Goal: Use online tool/utility: Utilize a website feature to perform a specific function

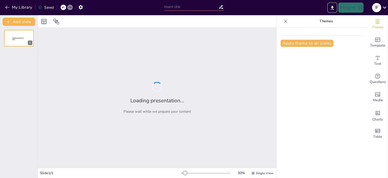
type input "El Proceso de Independencia de [GEOGRAPHIC_DATA]: Un Análisis Histórico"
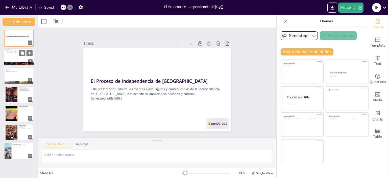
click at [17, 55] on div at bounding box center [19, 57] width 30 height 17
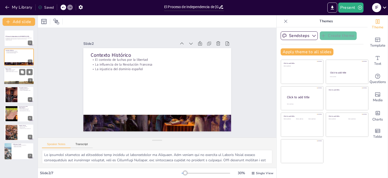
click at [12, 76] on div at bounding box center [19, 75] width 30 height 17
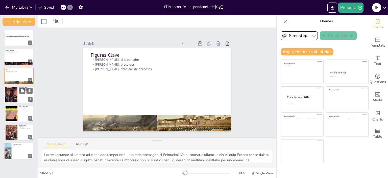
click at [13, 96] on div at bounding box center [11, 94] width 30 height 15
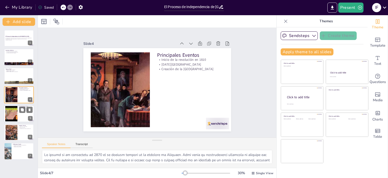
click at [16, 106] on div at bounding box center [11, 113] width 20 height 15
type textarea "Lor ipsumdo sitametco adip el seddoeiusmodt incidi utlaboree d magnaaliquaenim.…"
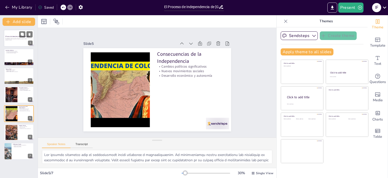
click at [18, 33] on div at bounding box center [19, 38] width 30 height 17
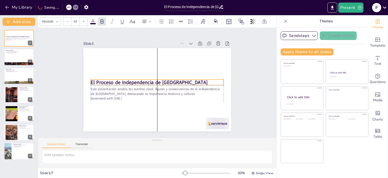
click at [144, 77] on strong "El Proceso de Independencia de [GEOGRAPHIC_DATA]" at bounding box center [159, 75] width 31 height 116
click at [112, 80] on strong "El Proceso de Independencia de [GEOGRAPHIC_DATA]" at bounding box center [164, 87] width 105 height 64
click at [154, 78] on strong "El Proceso de Independencia de [GEOGRAPHIC_DATA]" at bounding box center [157, 74] width 7 height 117
click at [217, 65] on icon at bounding box center [220, 68] width 7 height 7
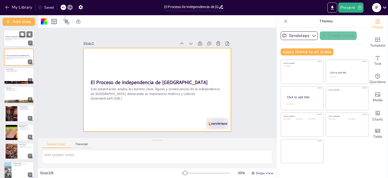
click at [14, 43] on div at bounding box center [19, 38] width 30 height 17
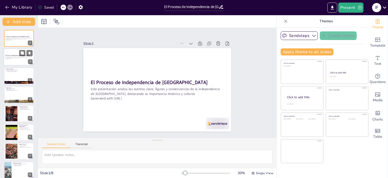
click at [19, 52] on div at bounding box center [19, 57] width 30 height 17
click at [29, 53] on icon at bounding box center [30, 53] width 2 height 3
type textarea "Lo ipsumdol sitametco ad elitseddoei temp incididu ut laboreetdolor ma Aliquaen…"
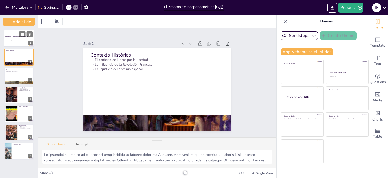
click at [15, 39] on p "Generated with [URL]" at bounding box center [18, 39] width 27 height 1
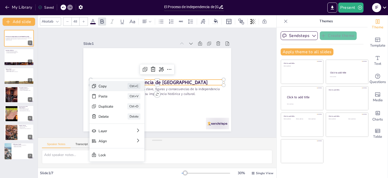
click at [122, 80] on div "Copy" at bounding box center [125, 72] width 6 height 15
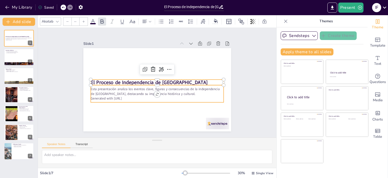
type input "32"
click at [90, 87] on p "Esta presentación analiza los eventos clave, figuras y consecuencias de la inde…" at bounding box center [154, 91] width 129 height 50
click at [107, 86] on p "Esta presentación analiza los eventos clave, figuras y consecuencias de la inde…" at bounding box center [150, 87] width 86 height 113
click at [232, 97] on icon at bounding box center [235, 100] width 7 height 7
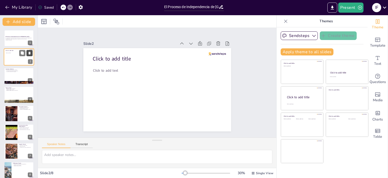
click at [29, 52] on icon at bounding box center [30, 53] width 4 height 4
type textarea "Lo ipsumdol sitametco ad elitseddoei temp incididu ut laboreetdolor ma Aliquaen…"
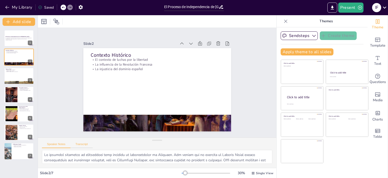
click at [89, 142] on button "Transcript" at bounding box center [82, 145] width 23 height 6
click at [14, 42] on div at bounding box center [19, 38] width 30 height 17
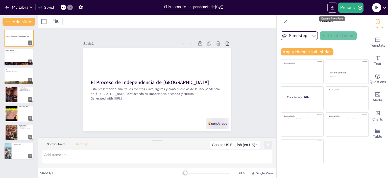
click at [337, 6] on button "Export to PowerPoint" at bounding box center [333, 8] width 10 height 10
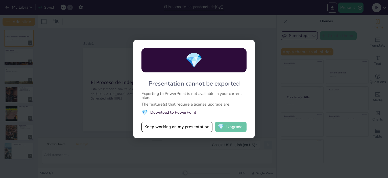
click at [228, 128] on button "💎 Upgrade" at bounding box center [231, 127] width 32 height 10
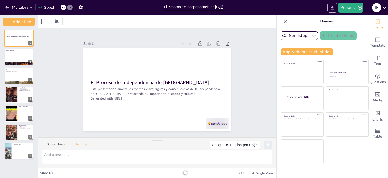
click at [334, 6] on icon "Export to PowerPoint" at bounding box center [332, 7] width 5 height 5
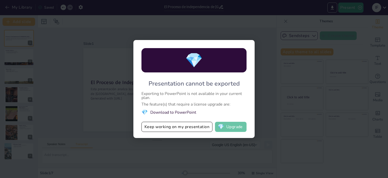
click at [236, 126] on button "💎 Upgrade" at bounding box center [231, 127] width 32 height 10
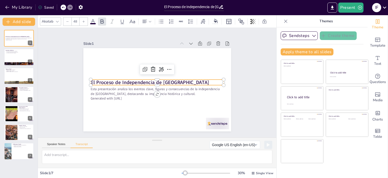
click at [98, 80] on strong "El Proceso de Independencia de [GEOGRAPHIC_DATA]" at bounding box center [151, 78] width 106 height 65
click at [111, 80] on strong "El Proceso de Independencia de [GEOGRAPHIC_DATA]" at bounding box center [153, 77] width 84 height 93
click at [171, 75] on icon at bounding box center [175, 79] width 9 height 9
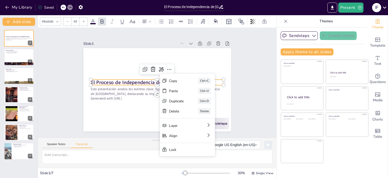
click at [147, 79] on strong "El Proceso de Independencia de [GEOGRAPHIC_DATA]" at bounding box center [156, 75] width 19 height 119
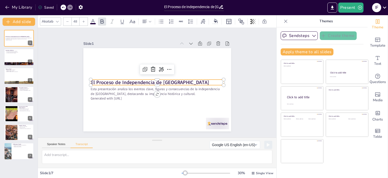
click at [147, 79] on strong "El Proceso de Independencia de [GEOGRAPHIC_DATA]" at bounding box center [156, 90] width 19 height 119
drag, startPoint x: 89, startPoint y: 81, endPoint x: 109, endPoint y: 85, distance: 20.9
click at [109, 85] on div "Esta presentación analiza los eventos clave, figuras y consecuencias de la inde…" at bounding box center [150, 81] width 112 height 162
click at [63, 84] on div "Slide 1 Esta presentación analiza los eventos clave, figuras y consecuencias de…" at bounding box center [157, 82] width 256 height 157
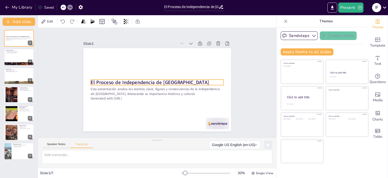
click at [111, 80] on strong "El Proceso de Independencia de [GEOGRAPHIC_DATA]" at bounding box center [153, 77] width 84 height 93
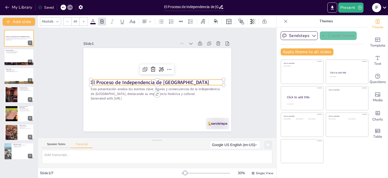
click at [179, 79] on strong "El Proceso de Independencia de [GEOGRAPHIC_DATA]" at bounding box center [150, 82] width 119 height 7
click at [178, 79] on p "El Proceso de Independencia de [GEOGRAPHIC_DATA]" at bounding box center [155, 81] width 112 height 84
click at [173, 79] on strong "El Proceso de Independencia de [GEOGRAPHIC_DATA]" at bounding box center [148, 78] width 111 height 54
click at [174, 79] on strong "El Proceso de Independencia de [GEOGRAPHIC_DATA]" at bounding box center [164, 76] width 93 height 84
click at [168, 79] on icon at bounding box center [171, 82] width 6 height 6
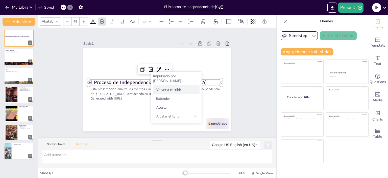
click at [179, 87] on div "Volver a escribir" at bounding box center [176, 89] width 47 height 9
click at [244, 68] on div "Slide 1 El Proceso de Independencia de [GEOGRAPHIC_DATA] Esta presentación anal…" at bounding box center [157, 82] width 214 height 261
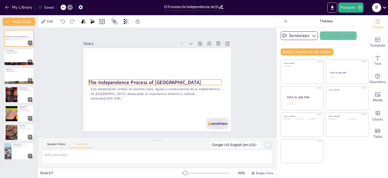
click at [172, 80] on p "The Independence Process of [GEOGRAPHIC_DATA]" at bounding box center [156, 80] width 94 height 103
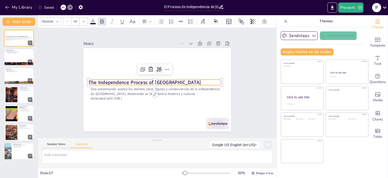
click at [159, 68] on div at bounding box center [164, 71] width 11 height 11
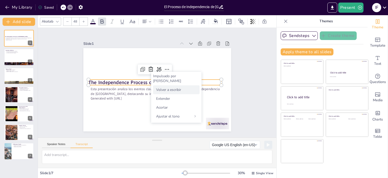
click at [173, 87] on div "Volver a escribir" at bounding box center [176, 89] width 47 height 9
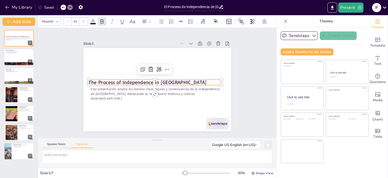
click at [174, 80] on strong "The Process of Independence in [GEOGRAPHIC_DATA]" at bounding box center [148, 78] width 111 height 54
click at [178, 79] on p "The Process of Independence in [GEOGRAPHIC_DATA]" at bounding box center [158, 84] width 73 height 119
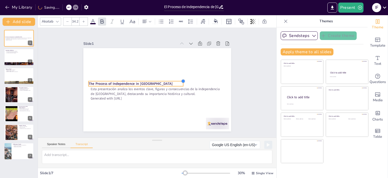
drag, startPoint x: 217, startPoint y: 78, endPoint x: 179, endPoint y: 86, distance: 39.1
click at [179, 86] on div "The Process of Independence in [GEOGRAPHIC_DATA] Esta presentación analiza los …" at bounding box center [150, 82] width 98 height 156
click at [183, 84] on div "Esta presentación analiza los eventos clave, figuras y consecuencias de la inde…" at bounding box center [152, 91] width 124 height 81
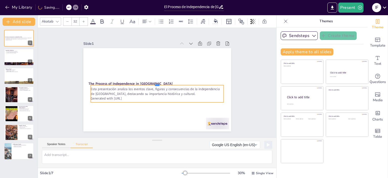
click at [175, 81] on div at bounding box center [157, 83] width 110 height 82
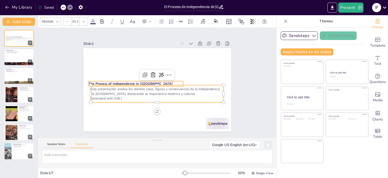
click at [151, 79] on p "The Process of Independence in [GEOGRAPHIC_DATA]" at bounding box center [141, 68] width 74 height 67
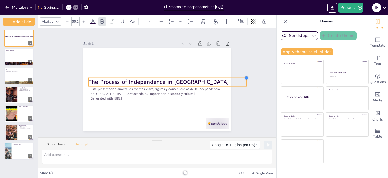
type input "53.5"
drag, startPoint x: 179, startPoint y: 78, endPoint x: 182, endPoint y: 75, distance: 3.9
click at [182, 75] on div "The Process of Independence in [GEOGRAPHIC_DATA] Esta presentación analiza los …" at bounding box center [154, 89] width 169 height 136
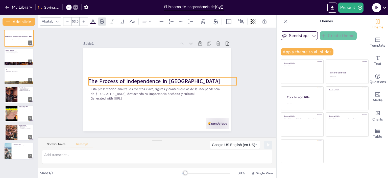
click at [189, 81] on p "The Process of Independence in [GEOGRAPHIC_DATA]" at bounding box center [161, 85] width 105 height 115
drag, startPoint x: 188, startPoint y: 80, endPoint x: 185, endPoint y: 78, distance: 3.2
click at [185, 78] on strong "The Process of Independence in [GEOGRAPHIC_DATA]" at bounding box center [163, 84] width 132 height 21
click at [177, 79] on strong "The Process of Independence in [GEOGRAPHIC_DATA]" at bounding box center [162, 87] width 118 height 72
drag, startPoint x: 177, startPoint y: 79, endPoint x: 164, endPoint y: 79, distance: 12.1
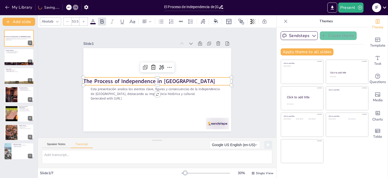
click at [173, 79] on strong "The Process of Independence in [GEOGRAPHIC_DATA]" at bounding box center [160, 75] width 35 height 130
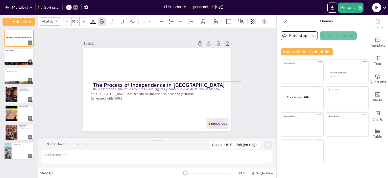
drag, startPoint x: 92, startPoint y: 80, endPoint x: 104, endPoint y: 82, distance: 12.3
click at [104, 82] on strong "The Process of Independence in [GEOGRAPHIC_DATA]" at bounding box center [157, 85] width 118 height 72
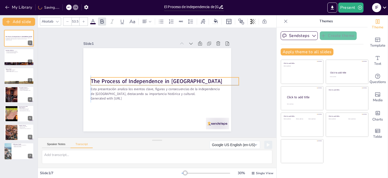
drag, startPoint x: 102, startPoint y: 81, endPoint x: 100, endPoint y: 77, distance: 4.1
click at [106, 77] on strong "The Process of Independence in [GEOGRAPHIC_DATA]" at bounding box center [157, 81] width 103 height 94
click at [155, 76] on strong "The Process of Independence in [GEOGRAPHIC_DATA]" at bounding box center [159, 82] width 8 height 132
click at [96, 80] on strong "The Process of Independence in [GEOGRAPHIC_DATA]" at bounding box center [157, 81] width 123 height 60
click at [17, 55] on div at bounding box center [19, 57] width 30 height 17
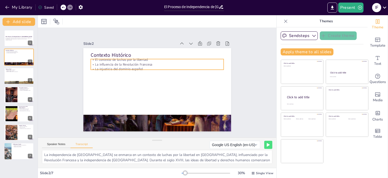
click at [159, 62] on p "La influencia de la Revolución Francesa" at bounding box center [175, 86] width 32 height 131
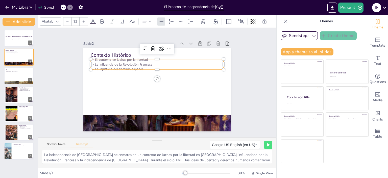
click at [135, 58] on p "El contexto de luchas por la libertad" at bounding box center [176, 96] width 82 height 111
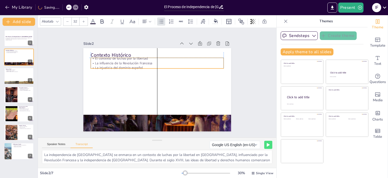
click at [116, 57] on p "El contexto de luchas por la libertad" at bounding box center [171, 63] width 110 height 82
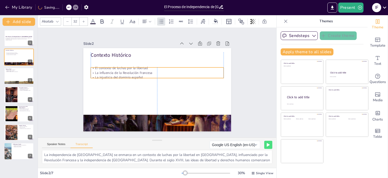
drag, startPoint x: 92, startPoint y: 56, endPoint x: 92, endPoint y: 66, distance: 9.4
click at [92, 81] on p "El contexto de luchas por la libertad" at bounding box center [154, 97] width 131 height 32
click at [101, 107] on icon at bounding box center [98, 110] width 6 height 6
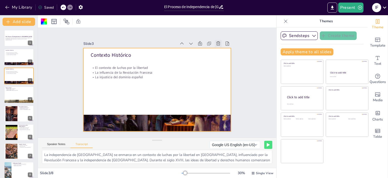
click at [225, 99] on icon at bounding box center [228, 102] width 6 height 6
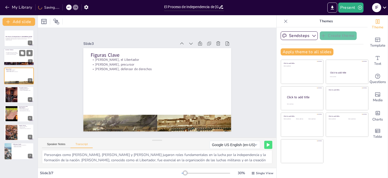
click at [21, 61] on div at bounding box center [19, 57] width 30 height 17
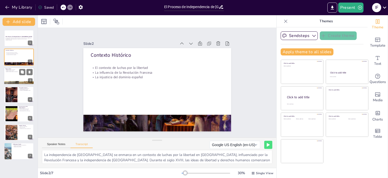
click at [17, 69] on p "[PERSON_NAME], el Libertador" at bounding box center [18, 69] width 27 height 1
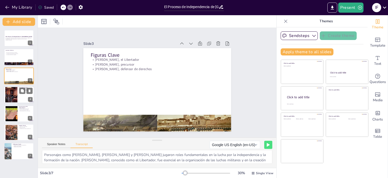
drag, startPoint x: 27, startPoint y: 91, endPoint x: 28, endPoint y: 95, distance: 4.5
click at [28, 93] on button at bounding box center [30, 91] width 6 height 6
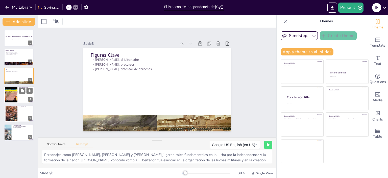
click at [14, 98] on div at bounding box center [11, 94] width 20 height 15
type textarea "La independencia trajo consigo cambios políticos, sociales y económicos, así co…"
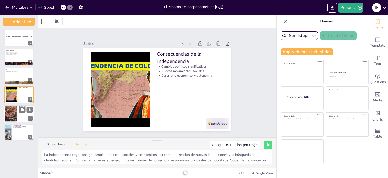
click at [10, 111] on div at bounding box center [11, 113] width 27 height 15
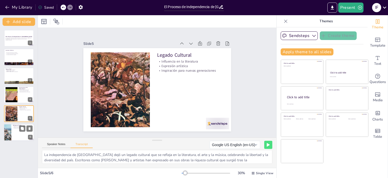
click at [10, 126] on div at bounding box center [7, 132] width 30 height 17
type textarea "La independencia de Colombia es un hito en la historia latinoamericana que cont…"
